Goal: Task Accomplishment & Management: Use online tool/utility

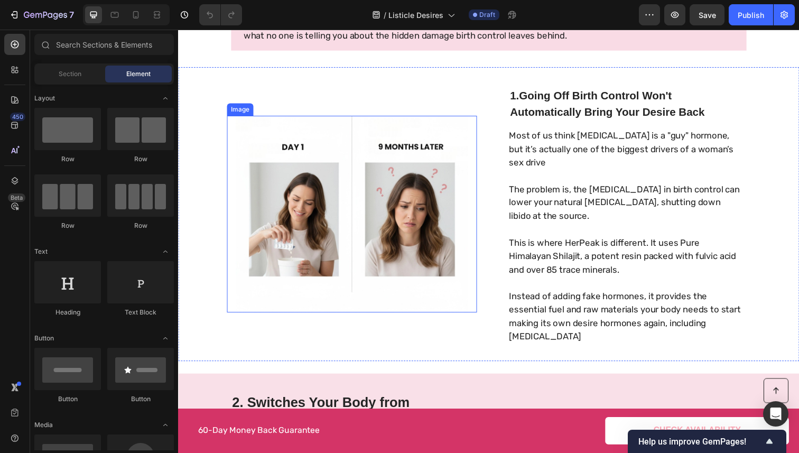
scroll to position [249, 0]
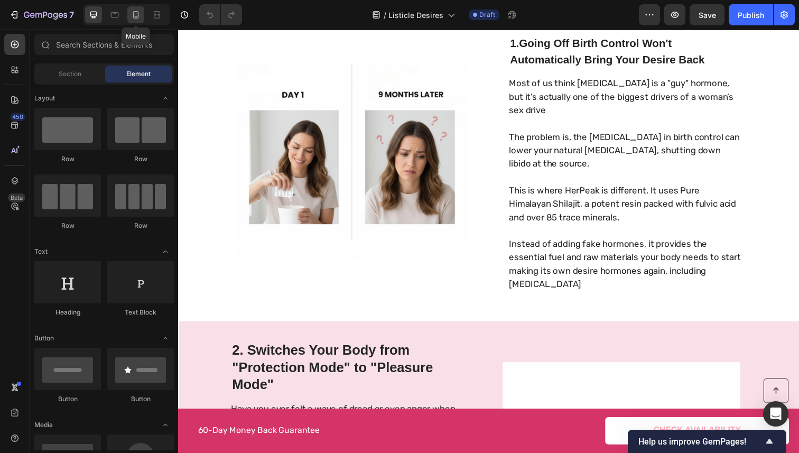
click at [134, 14] on icon at bounding box center [135, 15] width 11 height 11
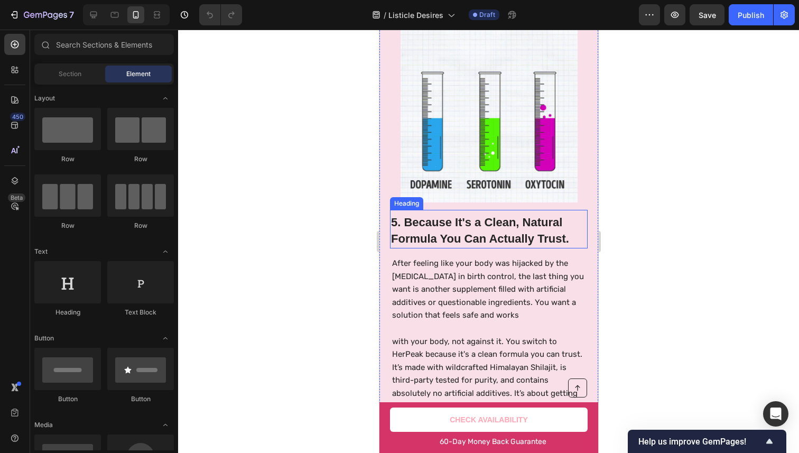
scroll to position [1627, 0]
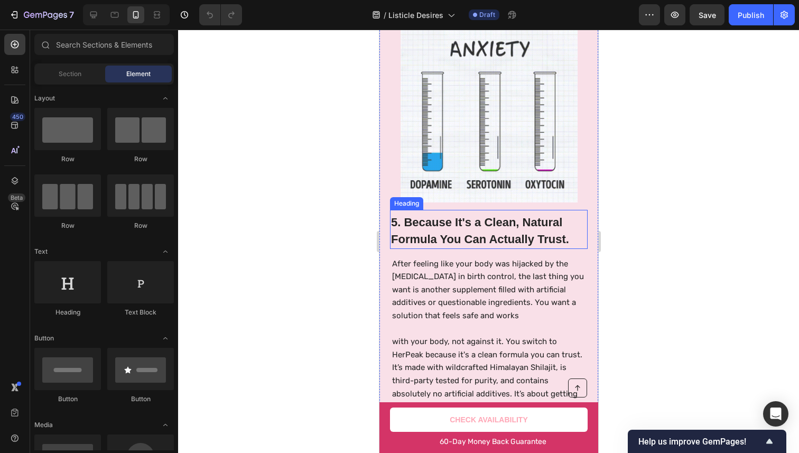
click at [412, 220] on h2 "5. Because It's a Clean, Natural Formula You Can Actually Trust." at bounding box center [488, 230] width 198 height 35
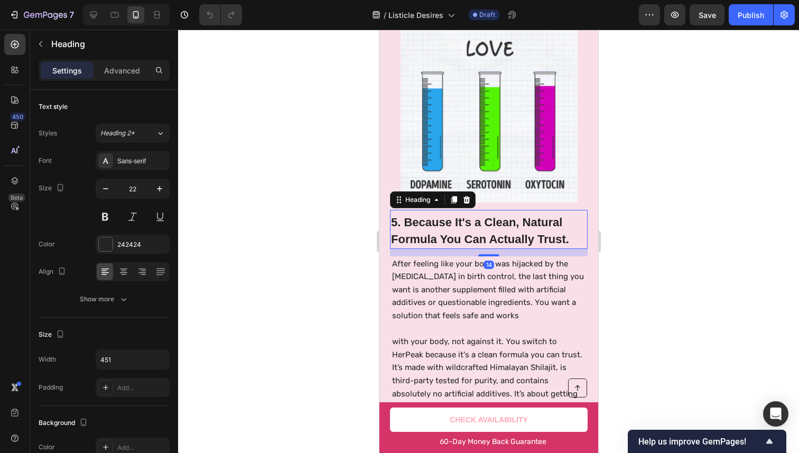
click at [393, 213] on h2 "5. Because It's a Clean, Natural Formula You Can Actually Trust." at bounding box center [488, 230] width 198 height 35
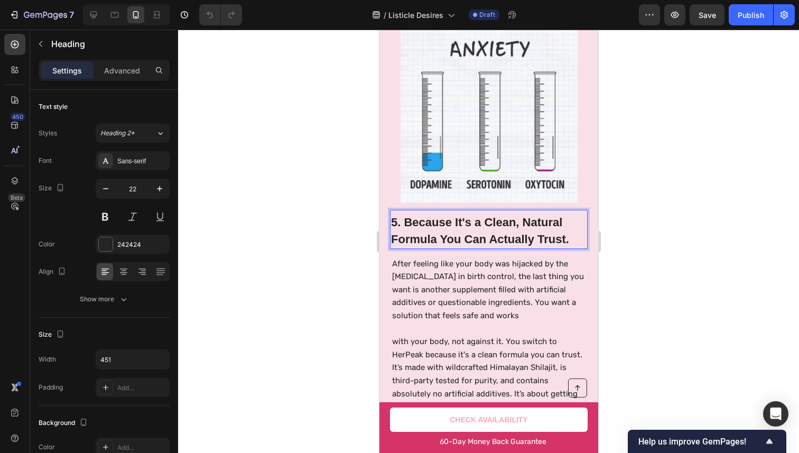
click at [395, 214] on p "5. Because It's a Clean, Natural Formula You Can Actually Trust." at bounding box center [487, 230] width 195 height 33
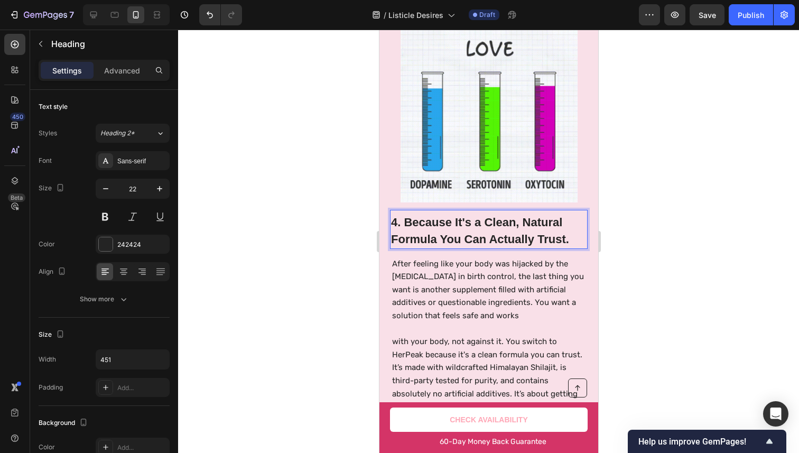
click at [480, 214] on p "4. Because It's a Clean, Natural Formula You Can Actually Trust." at bounding box center [487, 230] width 195 height 33
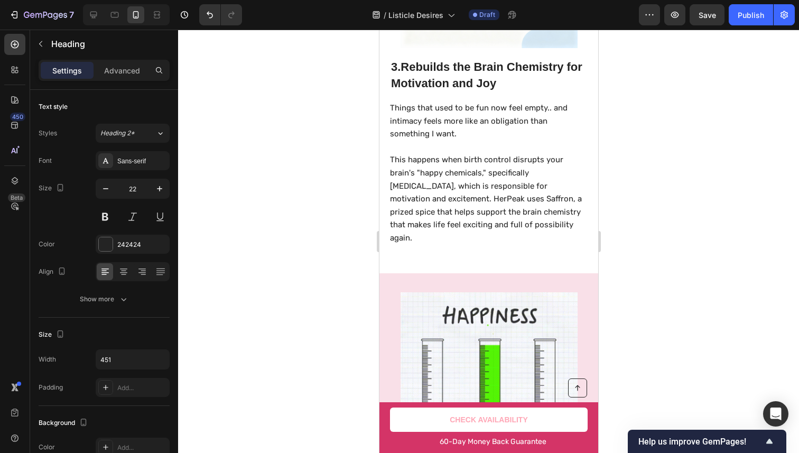
scroll to position [1576, 0]
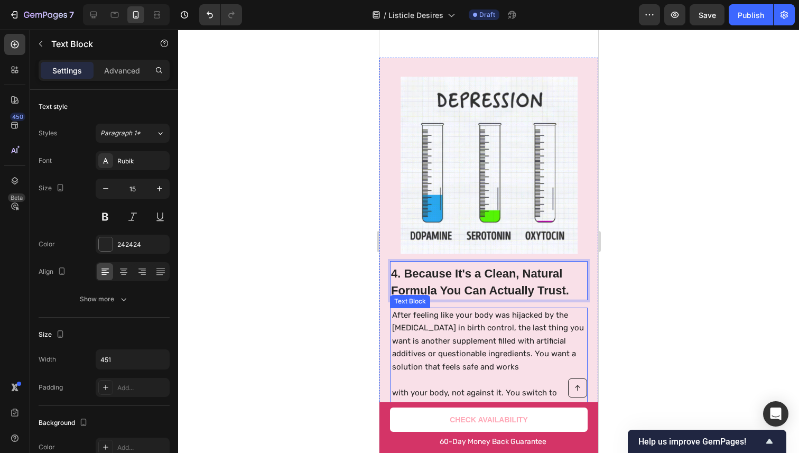
click at [429, 320] on p "After feeling like your body was hijacked by the [MEDICAL_DATA] in birth contro…" at bounding box center [488, 340] width 194 height 65
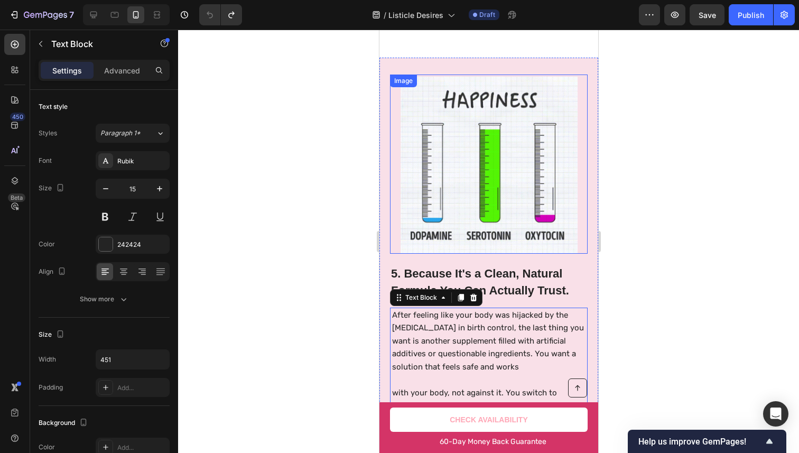
click at [491, 209] on img at bounding box center [488, 165] width 177 height 177
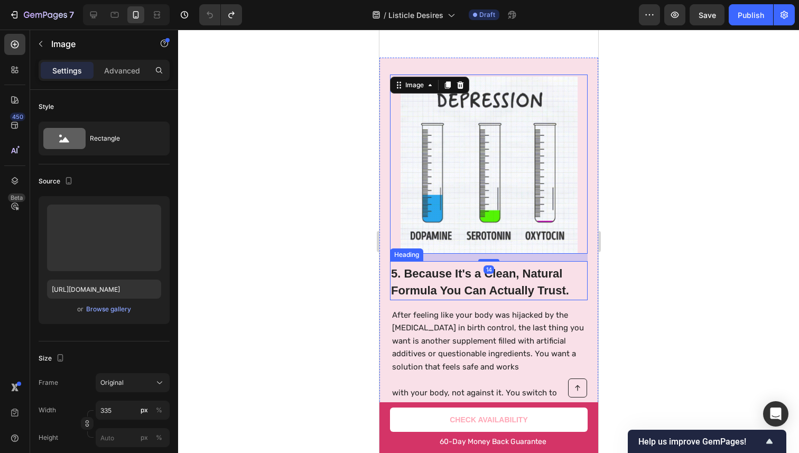
click at [393, 264] on h2 "5. Because It's a Clean, Natural Formula You Can Actually Trust." at bounding box center [488, 281] width 198 height 35
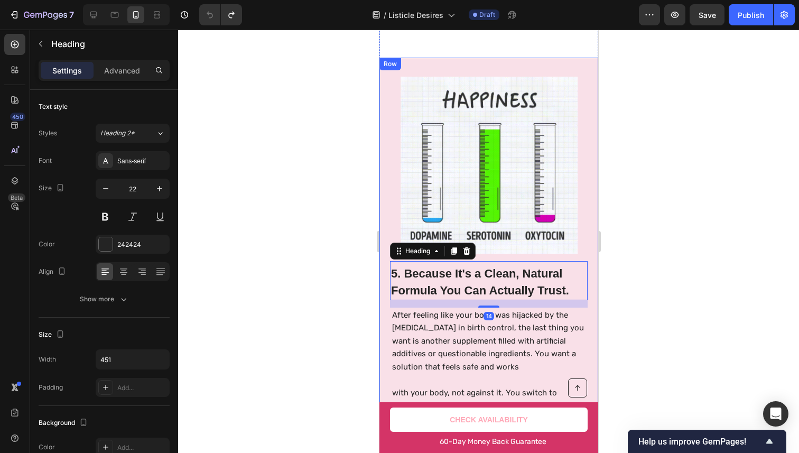
click at [387, 252] on div "5. Because It's a Clean, Natural Formula You Can Actually Trust. Heading 14 Aft…" at bounding box center [488, 276] width 219 height 436
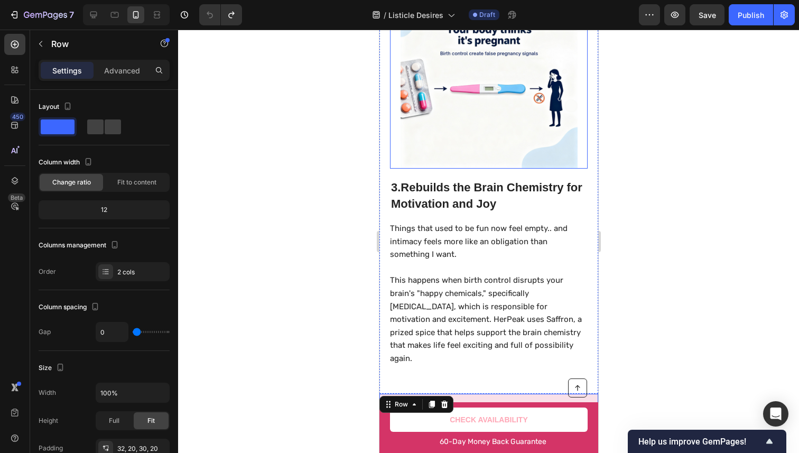
scroll to position [1248, 0]
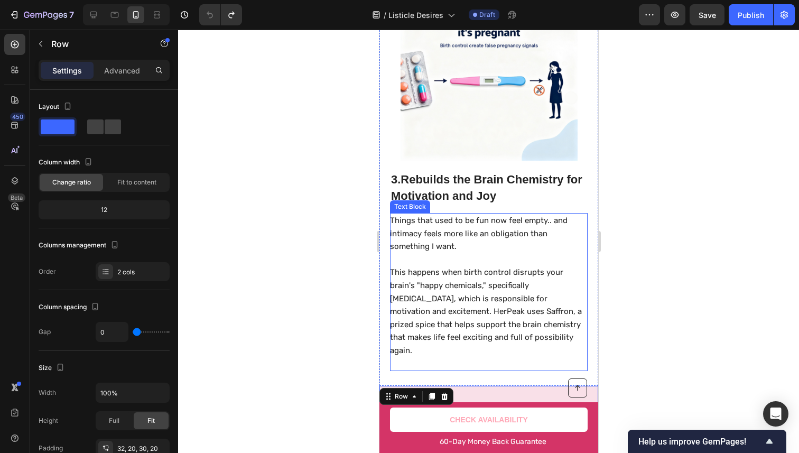
click at [493, 273] on p "This happens when birth control disrupts your brain's "happy chemicals," specif…" at bounding box center [487, 311] width 196 height 91
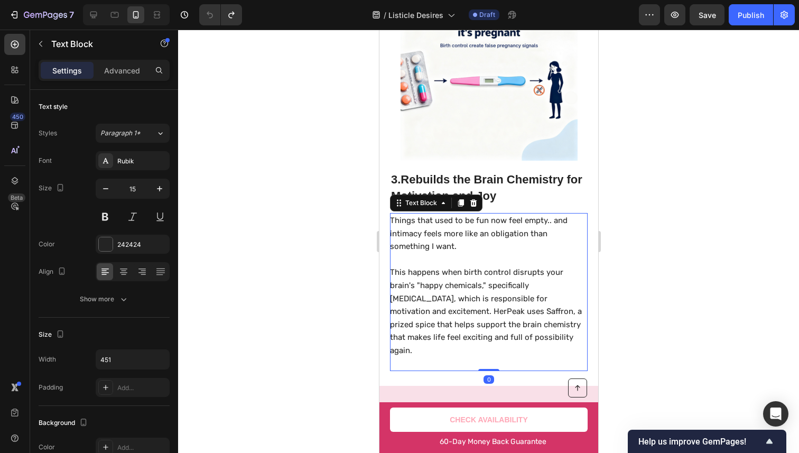
click at [475, 293] on p "This happens when birth control disrupts your brain's "happy chemicals," specif…" at bounding box center [487, 311] width 196 height 91
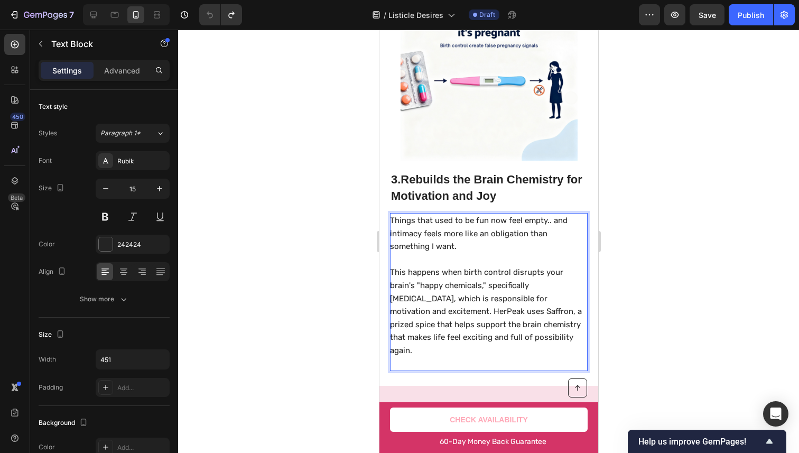
click at [438, 300] on p "This happens when birth control disrupts your brain's "happy chemicals," specif…" at bounding box center [487, 311] width 196 height 91
click at [436, 304] on p "This happens when birth control disrupts your brain's "happy chemicals," specif…" at bounding box center [487, 311] width 196 height 91
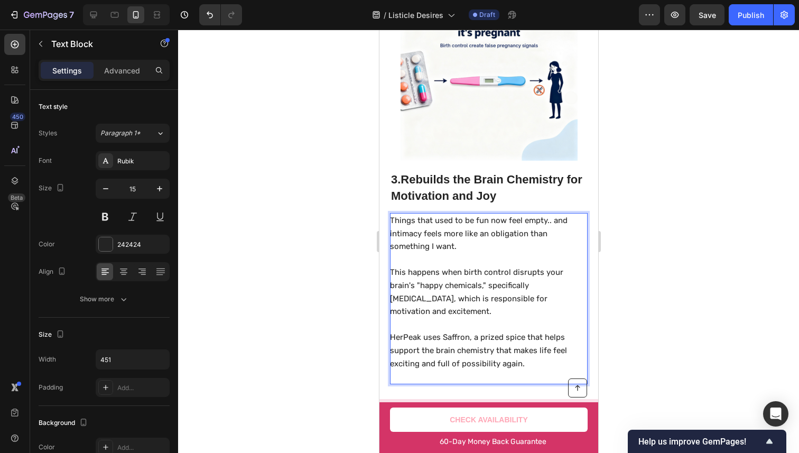
click at [523, 239] on p "Things that used to be fun now feel empty.. and intimacy feels more like an obl…" at bounding box center [487, 233] width 196 height 39
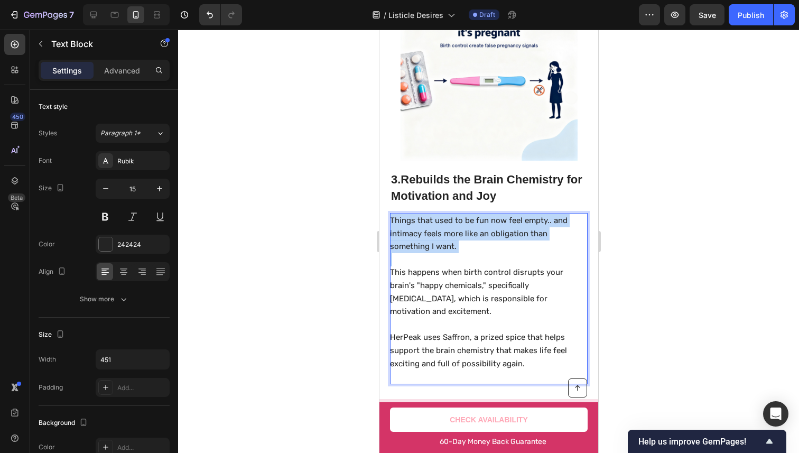
click at [523, 239] on p "Things that used to be fun now feel empty.. and intimacy feels more like an obl…" at bounding box center [487, 233] width 196 height 39
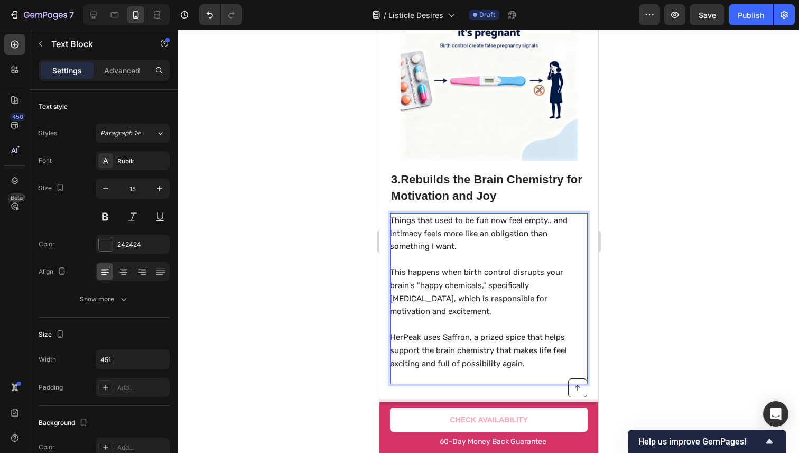
click at [494, 274] on p "This happens when birth control disrupts your brain's "happy chemicals," specif…" at bounding box center [487, 292] width 196 height 52
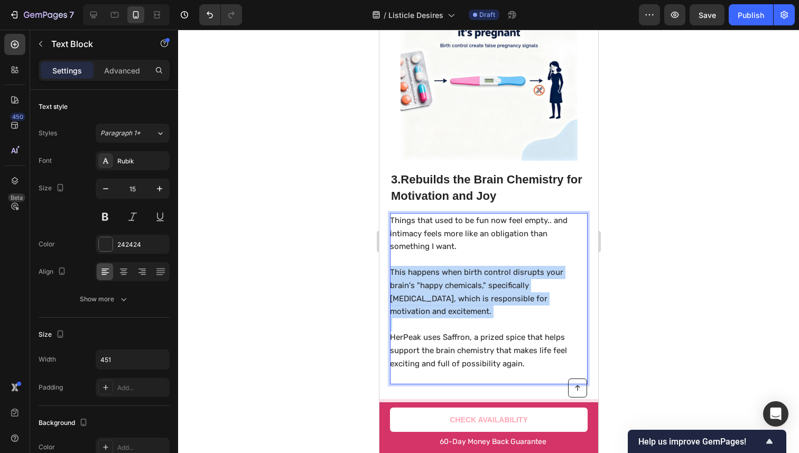
click at [494, 274] on p "This happens when birth control disrupts your brain's "happy chemicals," specif…" at bounding box center [487, 292] width 196 height 52
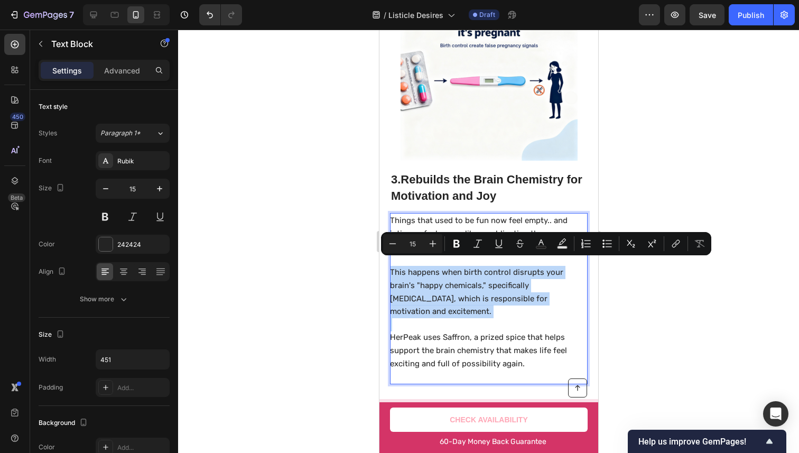
click at [485, 283] on p "This happens when birth control disrupts your brain's "happy chemicals," specif…" at bounding box center [487, 292] width 196 height 52
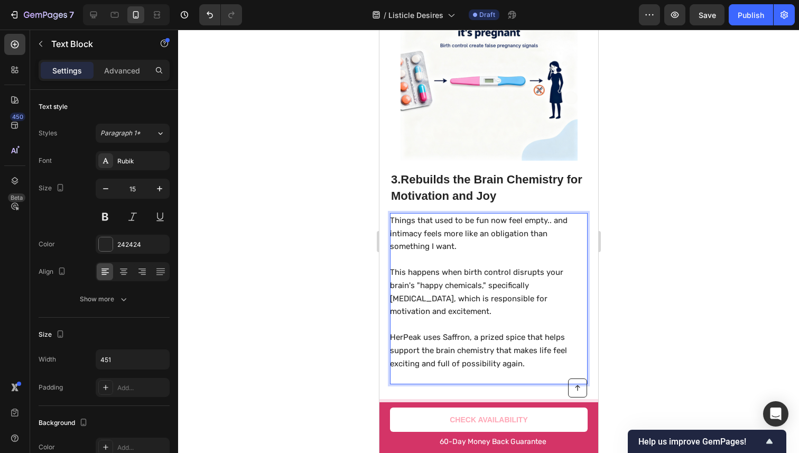
click at [446, 304] on p "This happens when birth control disrupts your brain's "happy chemicals," specif…" at bounding box center [487, 292] width 196 height 52
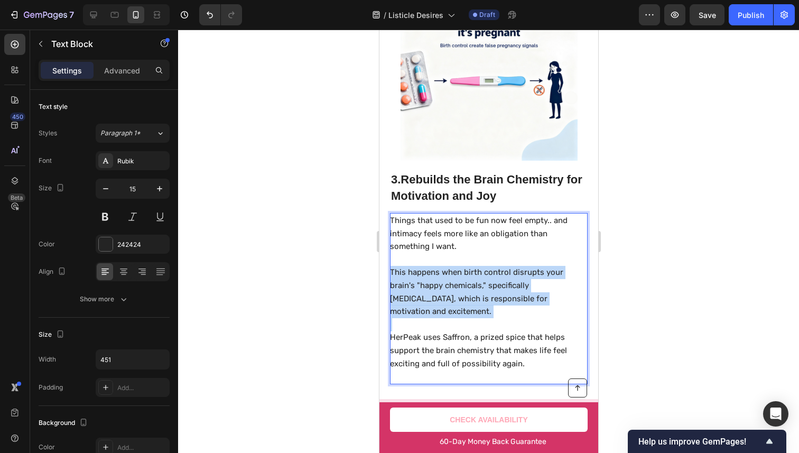
click at [446, 304] on p "This happens when birth control disrupts your brain's "happy chemicals," specif…" at bounding box center [487, 292] width 196 height 52
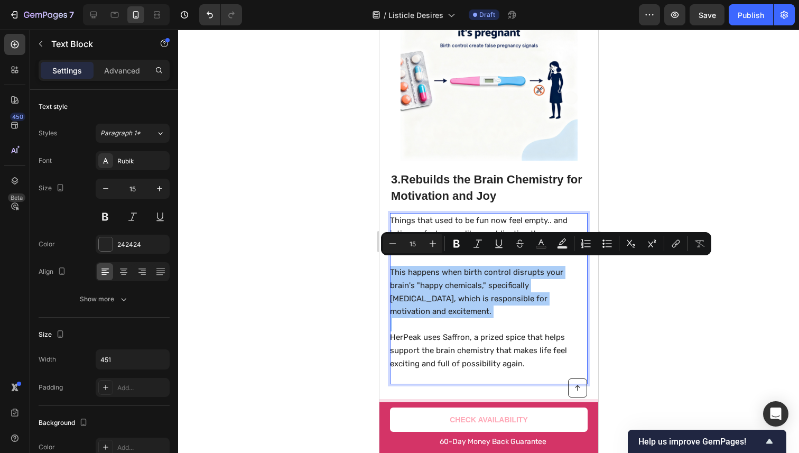
click at [678, 298] on div at bounding box center [488, 241] width 621 height 423
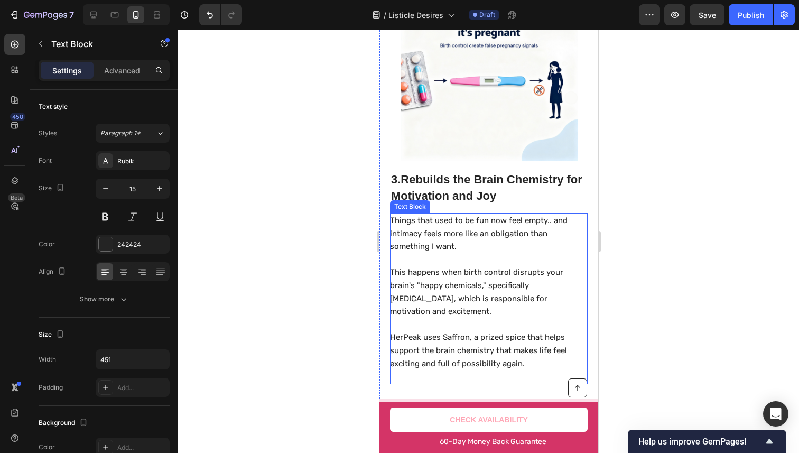
click at [520, 298] on p "This happens when birth control disrupts your brain's "happy chemicals," specif…" at bounding box center [487, 292] width 196 height 52
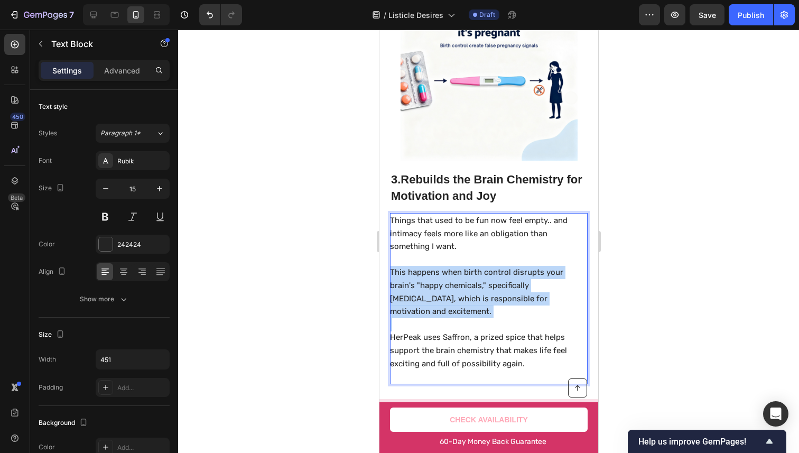
click at [520, 298] on p "This happens when birth control disrupts your brain's "happy chemicals," specif…" at bounding box center [487, 292] width 196 height 52
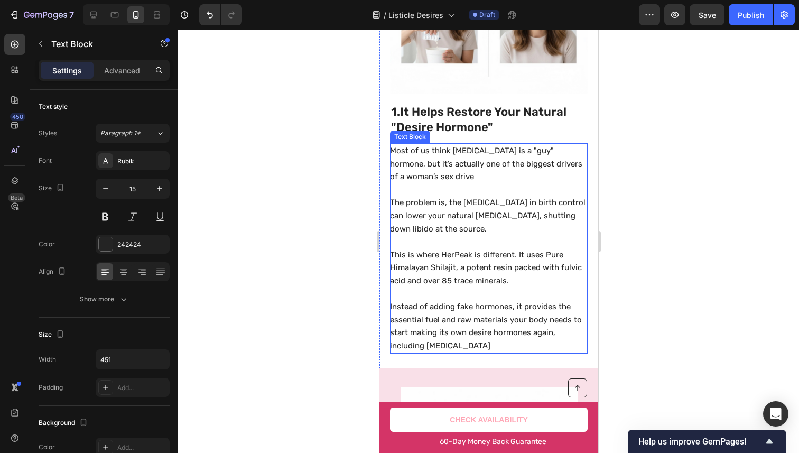
scroll to position [403, 0]
